Goal: Transaction & Acquisition: Book appointment/travel/reservation

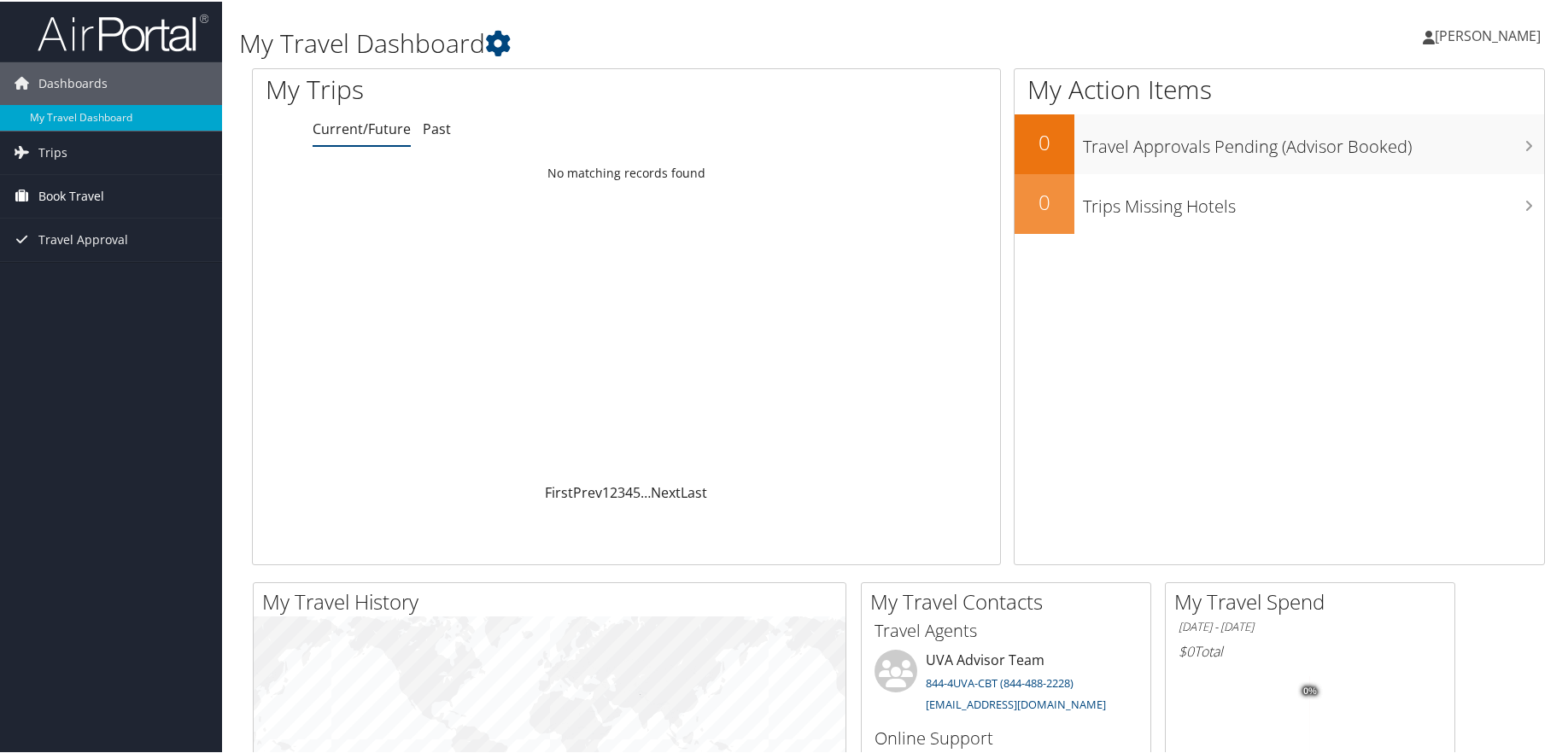
click at [73, 192] on span "Book Travel" at bounding box center [71, 195] width 66 height 43
click at [123, 284] on link "Book/Manage Online Trips" at bounding box center [111, 279] width 222 height 25
click at [135, 282] on link "Book/Manage Online Trips" at bounding box center [111, 279] width 222 height 25
